Goal: Register for event/course

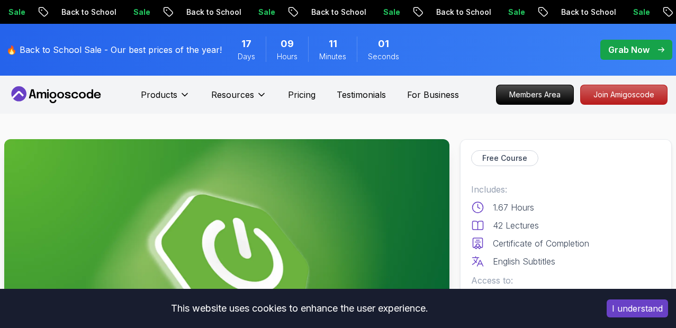
click at [475, 311] on button "I understand" at bounding box center [637, 309] width 61 height 18
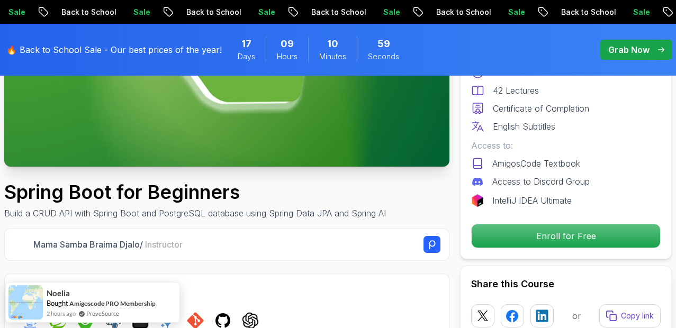
scroll to position [223, 0]
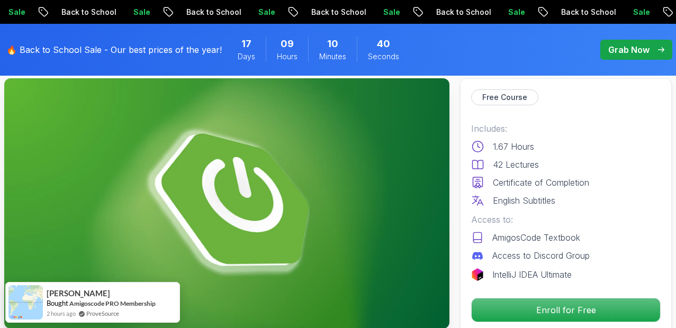
scroll to position [51, 0]
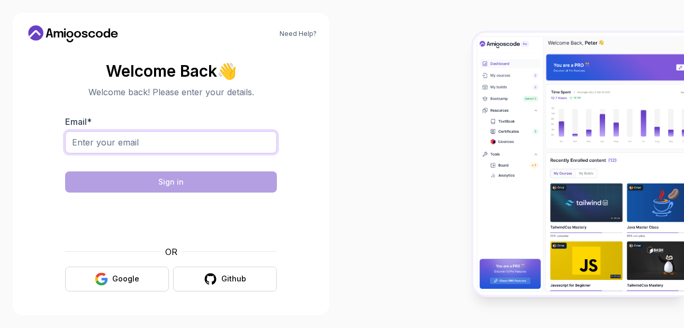
click at [219, 137] on input "Email *" at bounding box center [171, 142] width 212 height 22
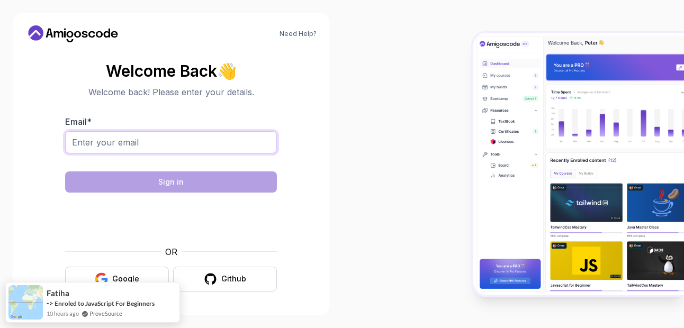
type input "vivekoffical1310@gmail.com"
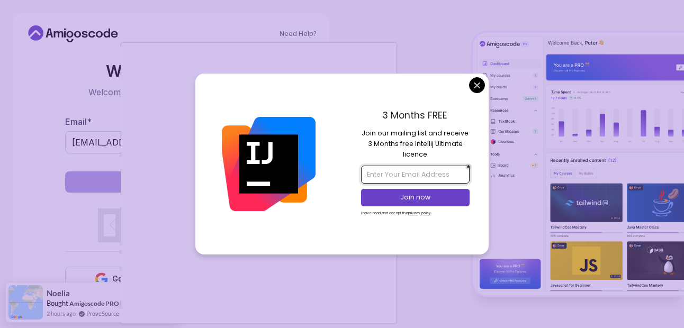
click at [415, 182] on input "email" at bounding box center [415, 175] width 108 height 18
click at [424, 176] on input "vivekofficial1320" at bounding box center [415, 175] width 108 height 18
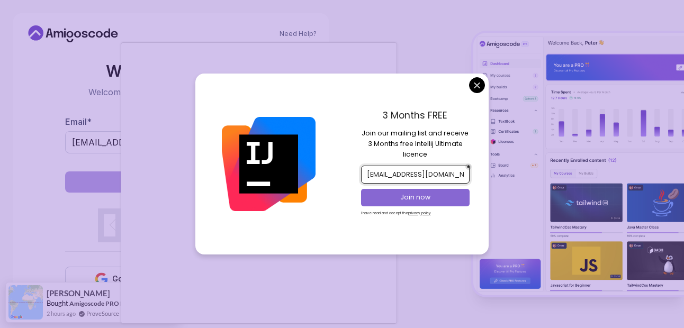
type input "vivekofficial1310@gmail.com"
click at [432, 205] on button "Join now" at bounding box center [415, 197] width 108 height 17
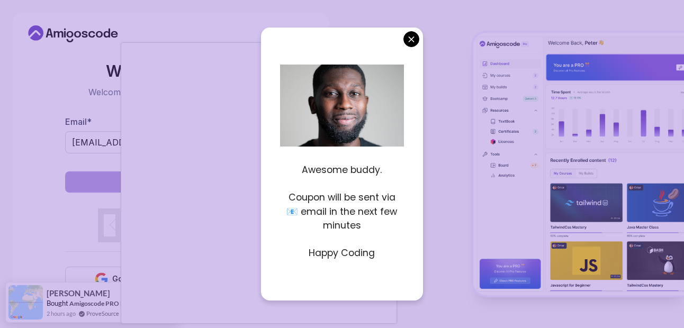
click at [414, 40] on body "Need Help? Welcome Back 👋 Welcome back! Please enter your details. Email * vive…" at bounding box center [342, 164] width 684 height 328
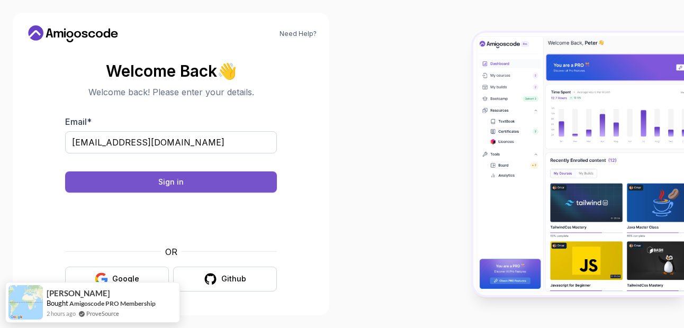
click at [214, 177] on button "Sign in" at bounding box center [171, 182] width 212 height 21
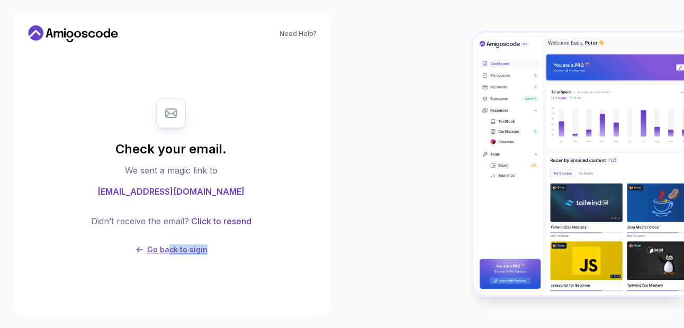
drag, startPoint x: 164, startPoint y: 257, endPoint x: 168, endPoint y: 246, distance: 12.1
click at [168, 246] on div "Check your email. We sent a magic link to vivekoffical1310@gmail.com Didn’t rec…" at bounding box center [171, 177] width 212 height 178
click at [168, 246] on p "Go back to sigin" at bounding box center [177, 250] width 60 height 11
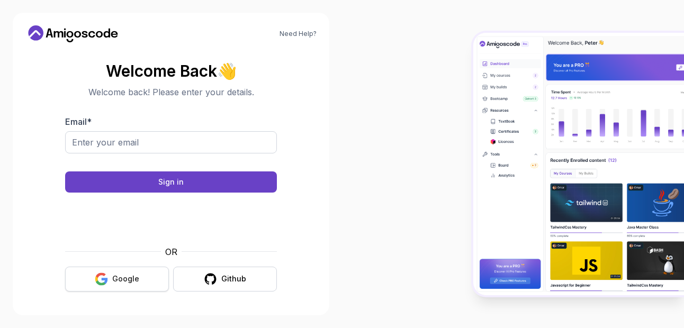
click at [128, 289] on div "Welcome Back 👋 Welcome back! Please enter your details. Email * Sign in OR Goog…" at bounding box center [171, 177] width 212 height 250
click at [128, 289] on button "Google" at bounding box center [117, 279] width 104 height 25
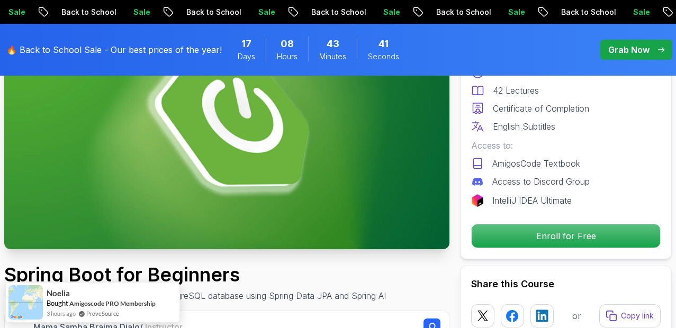
scroll to position [190, 0]
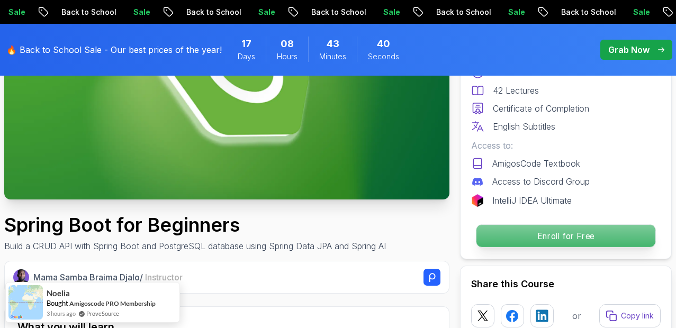
click at [475, 236] on p "Enroll for Free" at bounding box center [566, 236] width 179 height 22
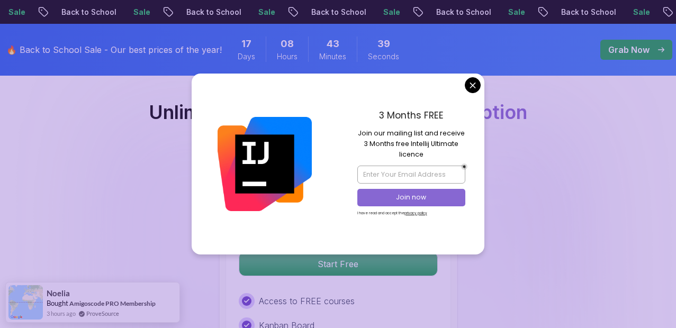
scroll to position [2211, 0]
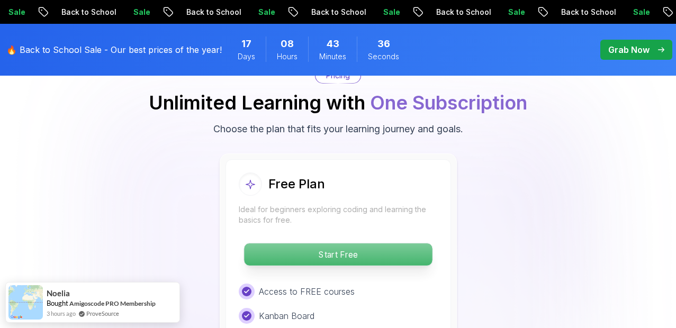
click at [362, 254] on p "Start Free" at bounding box center [338, 255] width 188 height 22
